Goal: Manage account settings

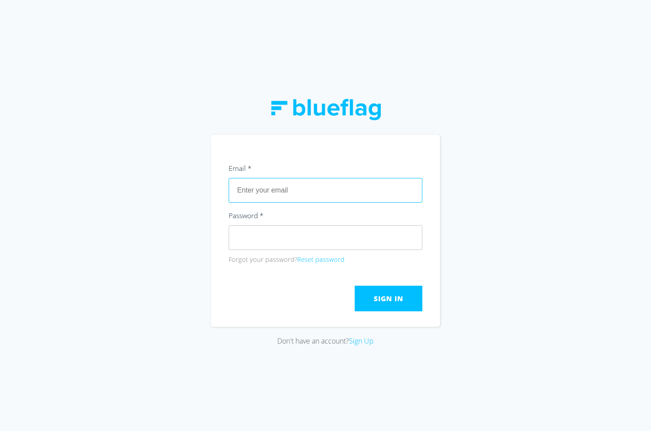
click at [263, 193] on input "text" at bounding box center [326, 190] width 194 height 25
paste input "[PERSON_NAME][EMAIL_ADDRESS][DOMAIN_NAME]"
type input "[PERSON_NAME][EMAIL_ADDRESS][DOMAIN_NAME]"
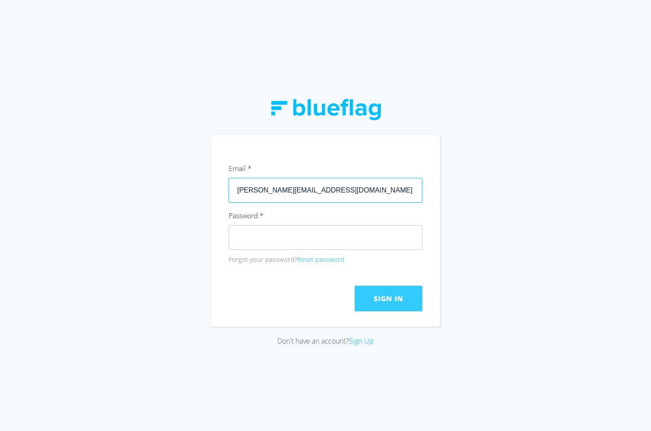
click at [408, 301] on button "Sign In" at bounding box center [389, 299] width 68 height 26
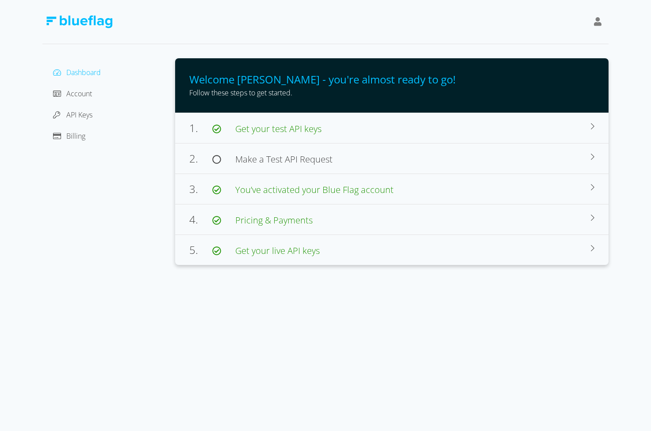
click at [103, 98] on div "Account" at bounding box center [109, 94] width 118 height 14
click at [88, 94] on span "Account" at bounding box center [79, 94] width 26 height 10
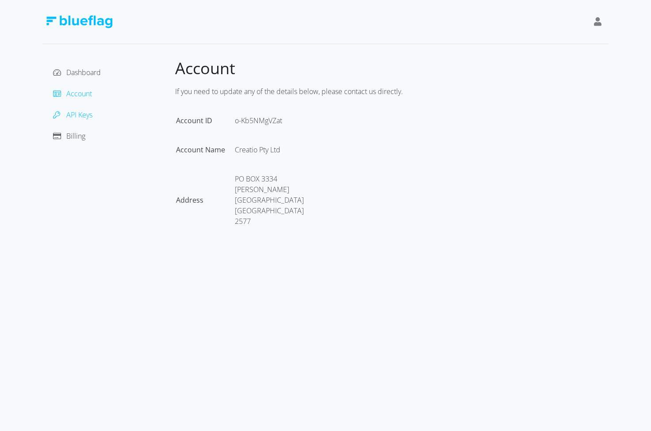
click at [87, 114] on span "API Keys" at bounding box center [79, 115] width 26 height 10
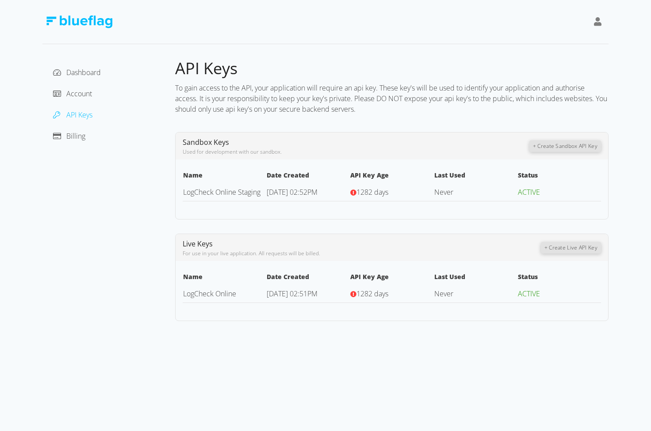
click at [443, 297] on span "Never" at bounding box center [443, 294] width 19 height 10
click at [78, 140] on span "Billing" at bounding box center [75, 136] width 19 height 10
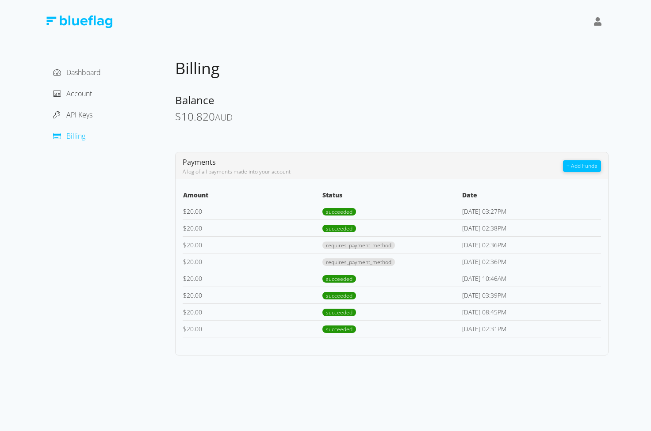
click at [89, 23] on img at bounding box center [79, 21] width 66 height 13
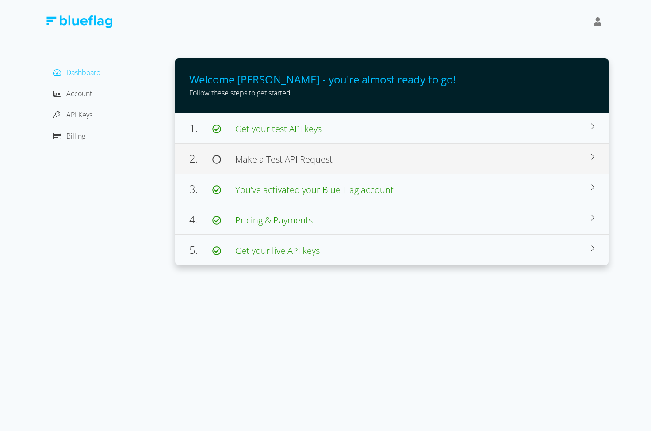
click at [273, 160] on span "Make a Test API Request" at bounding box center [283, 159] width 97 height 12
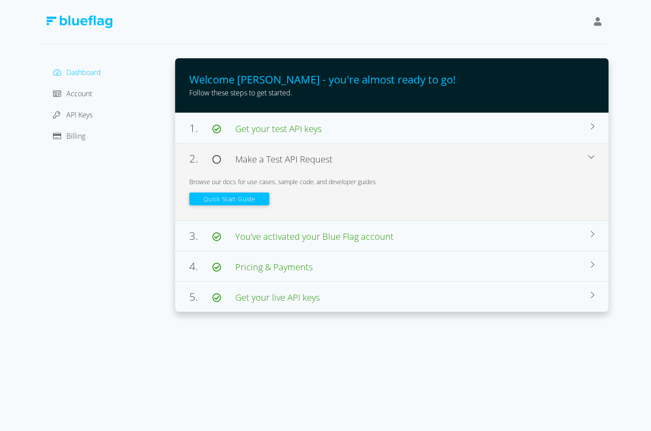
click at [248, 199] on button "Quick Start Guide" at bounding box center [229, 199] width 80 height 13
